Goal: Information Seeking & Learning: Check status

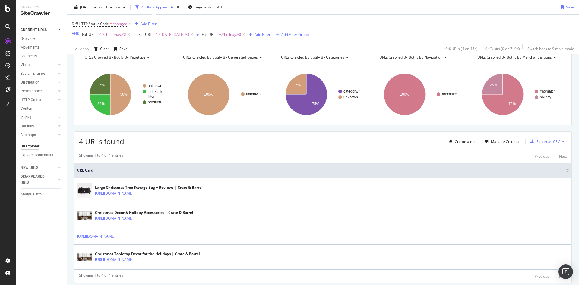
scroll to position [49, 0]
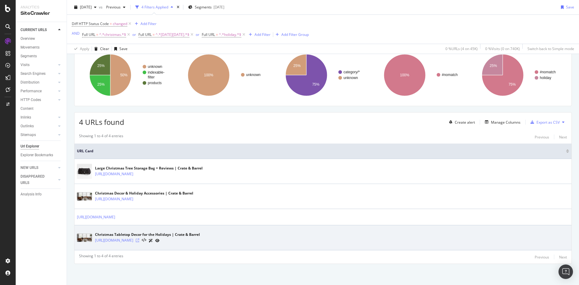
click at [139, 241] on icon at bounding box center [138, 241] width 4 height 4
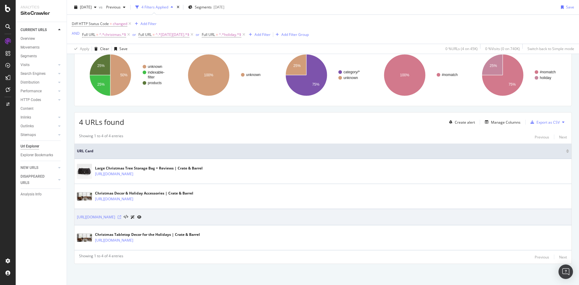
click at [121, 218] on icon at bounding box center [120, 217] width 4 height 4
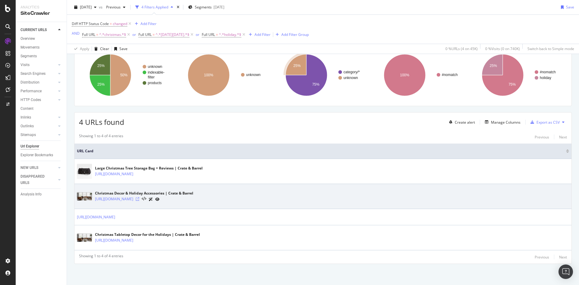
click at [139, 200] on icon at bounding box center [138, 199] width 4 height 4
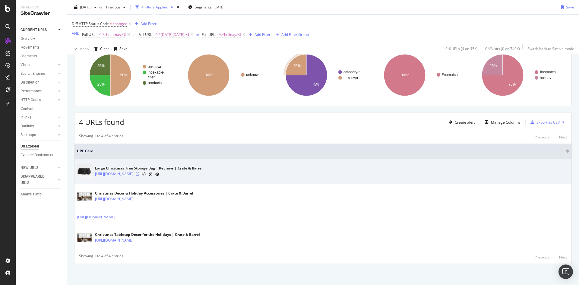
click at [139, 176] on icon at bounding box center [138, 174] width 4 height 4
